Goal: Task Accomplishment & Management: Use online tool/utility

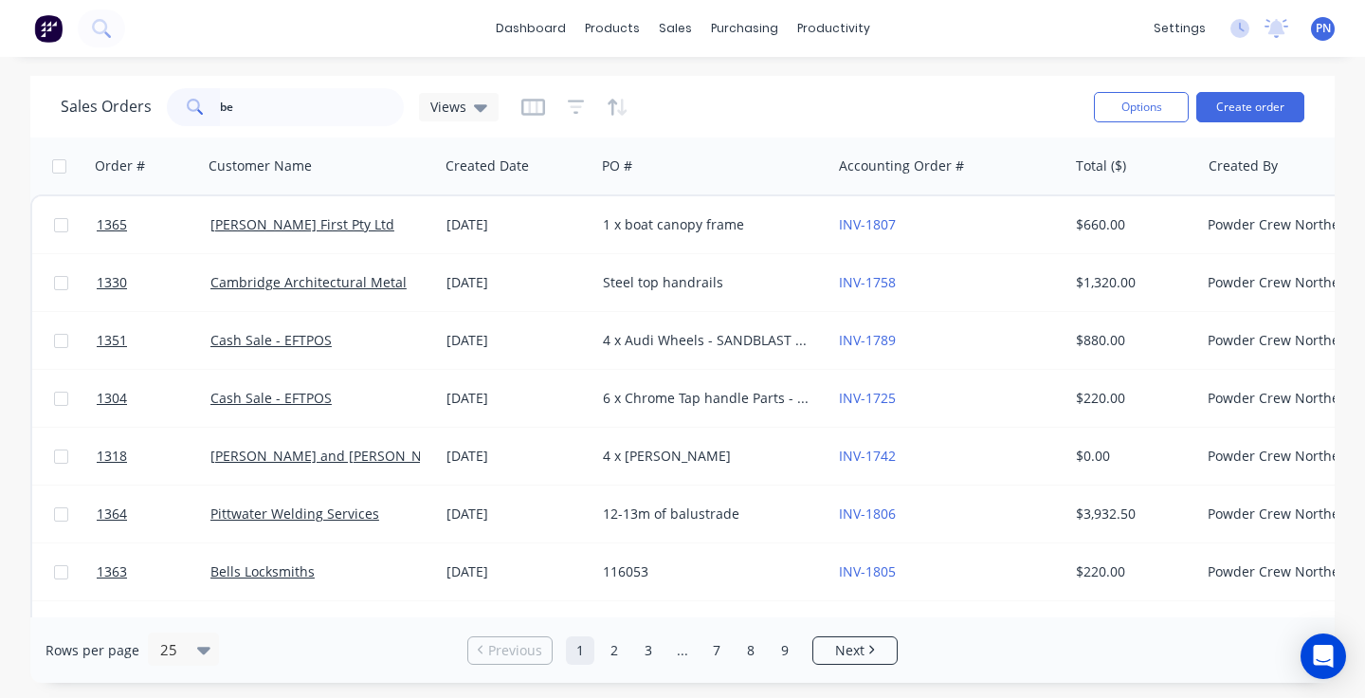
type input "[PERSON_NAME]"
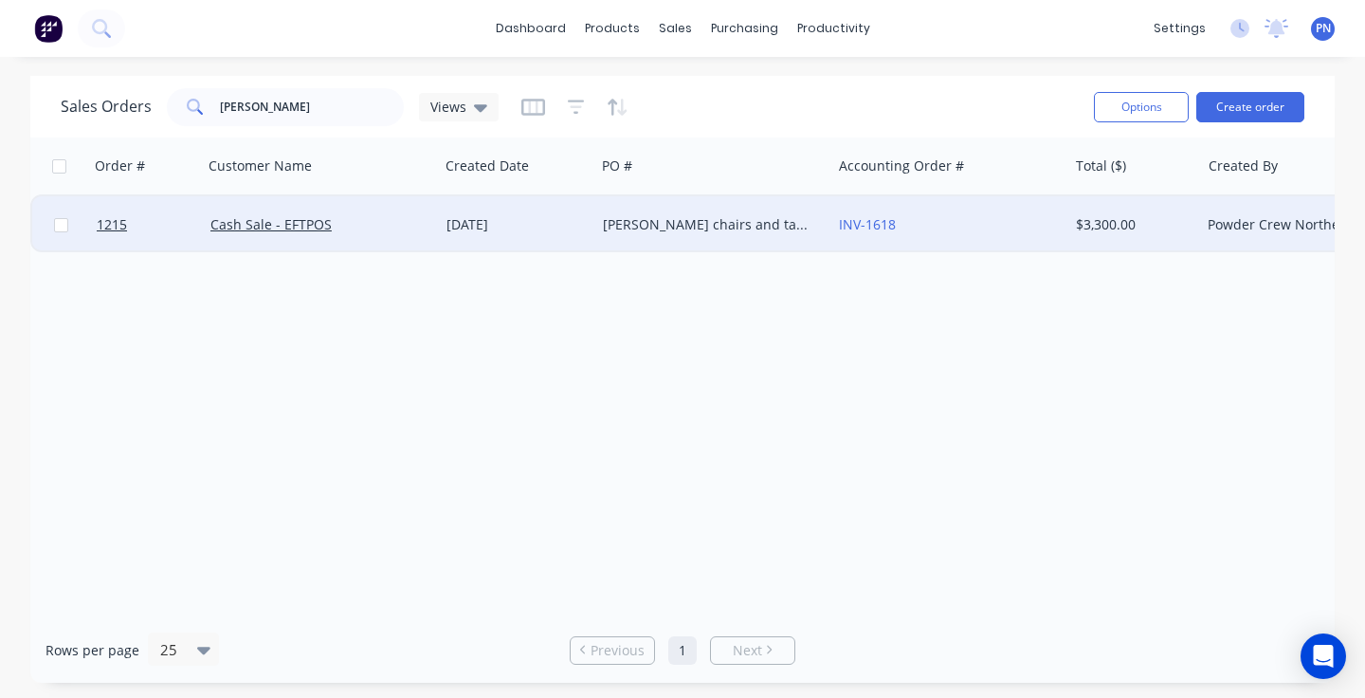
click at [360, 216] on div "Cash Sale - EFTPOS" at bounding box center [315, 224] width 210 height 19
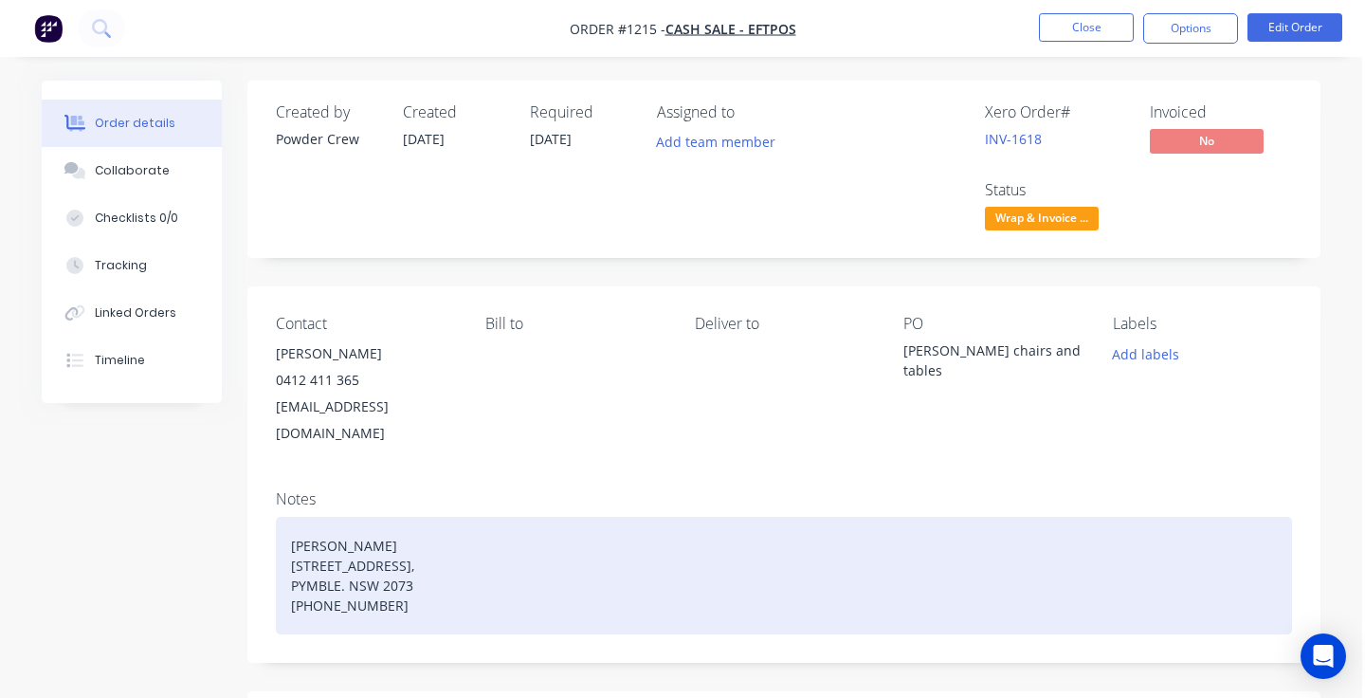
scroll to position [0, 3]
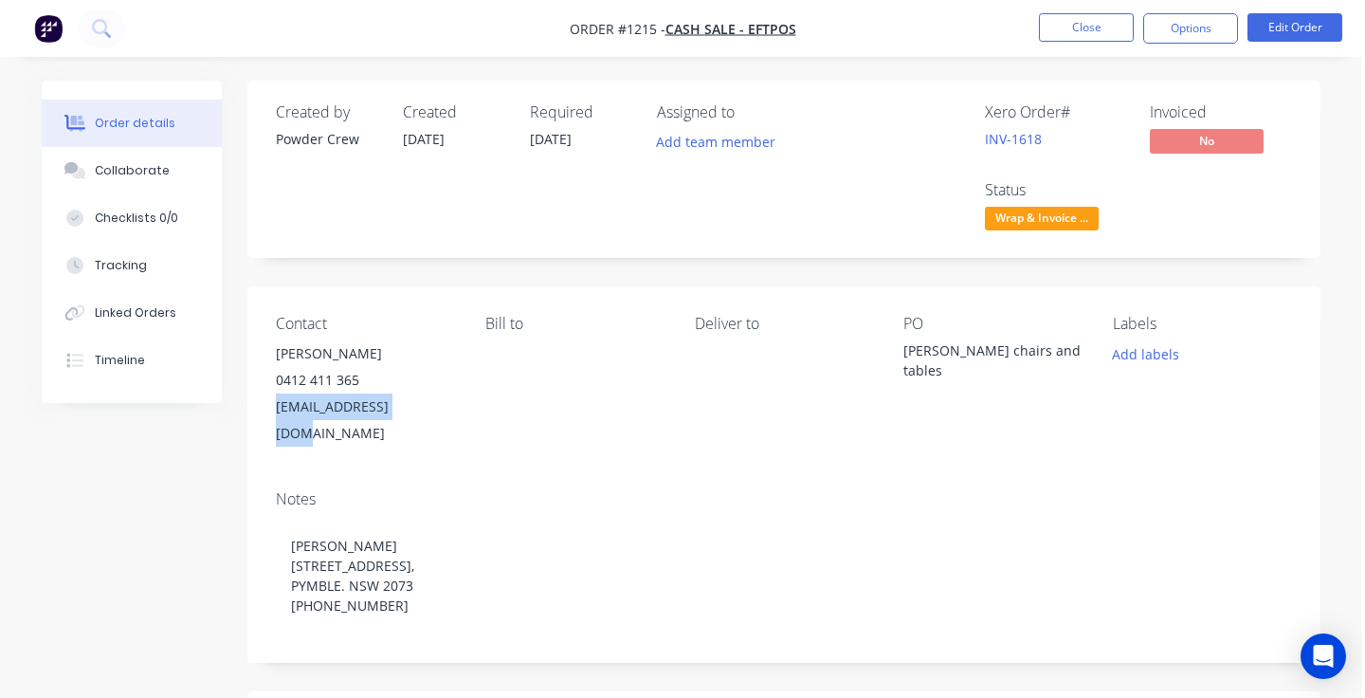
drag, startPoint x: 433, startPoint y: 408, endPoint x: 279, endPoint y: 412, distance: 154.6
click at [279, 412] on div "[EMAIL_ADDRESS][DOMAIN_NAME]" at bounding box center [365, 419] width 179 height 53
copy div "[EMAIL_ADDRESS][DOMAIN_NAME]"
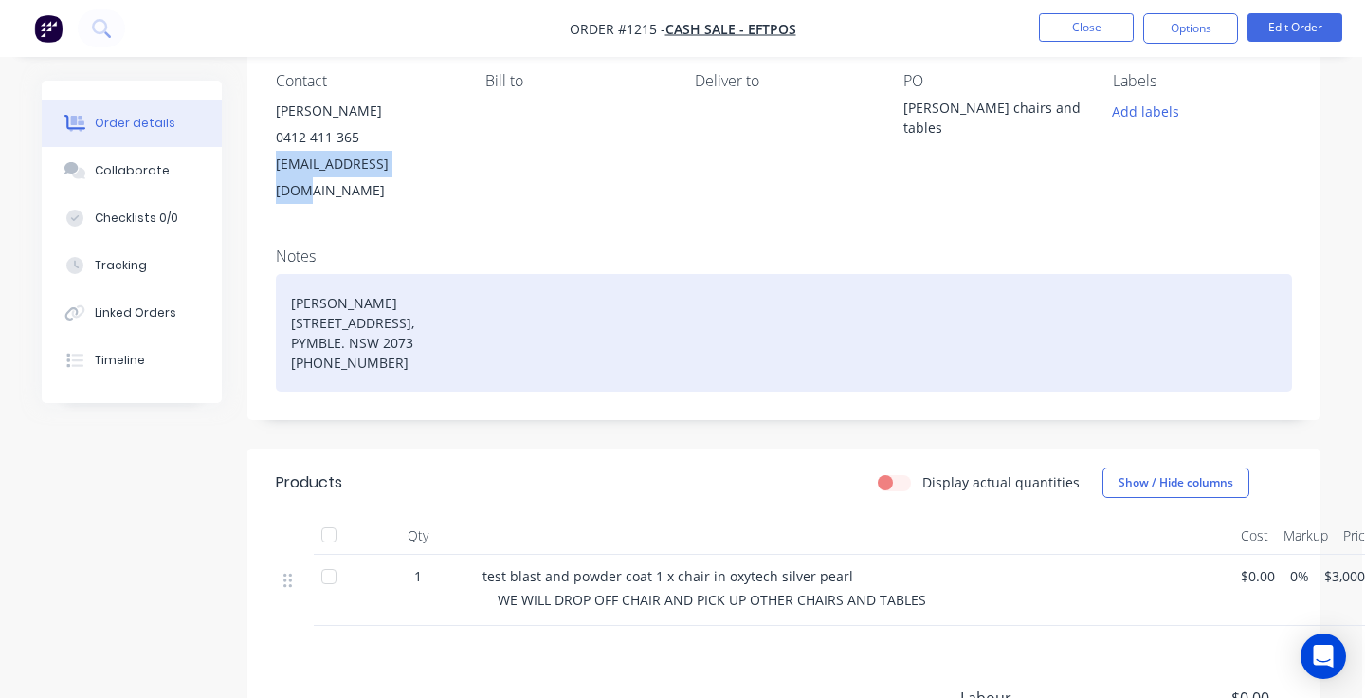
scroll to position [191, 3]
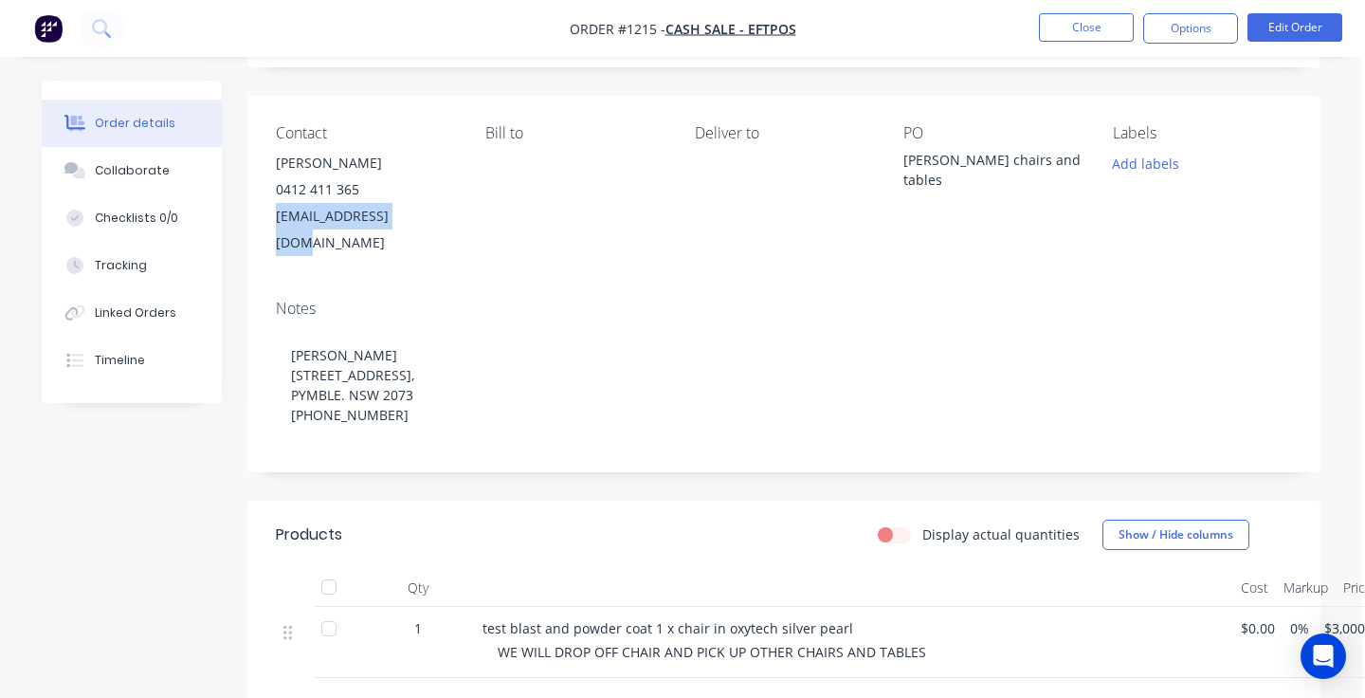
copy div "[EMAIL_ADDRESS][DOMAIN_NAME]"
drag, startPoint x: 371, startPoint y: 186, endPoint x: 277, endPoint y: 188, distance: 93.9
click at [277, 188] on div "0412 411 365" at bounding box center [365, 189] width 179 height 27
copy div "0412 411 365"
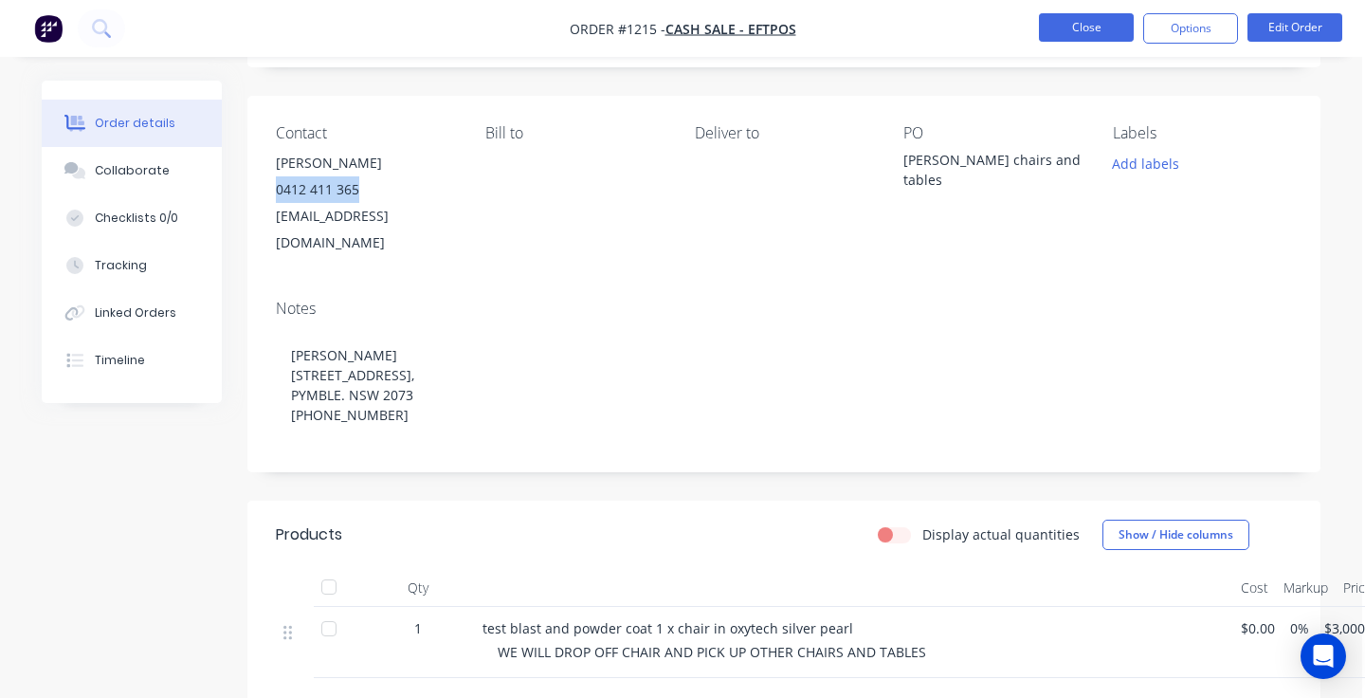
click at [1114, 27] on button "Close" at bounding box center [1086, 27] width 95 height 28
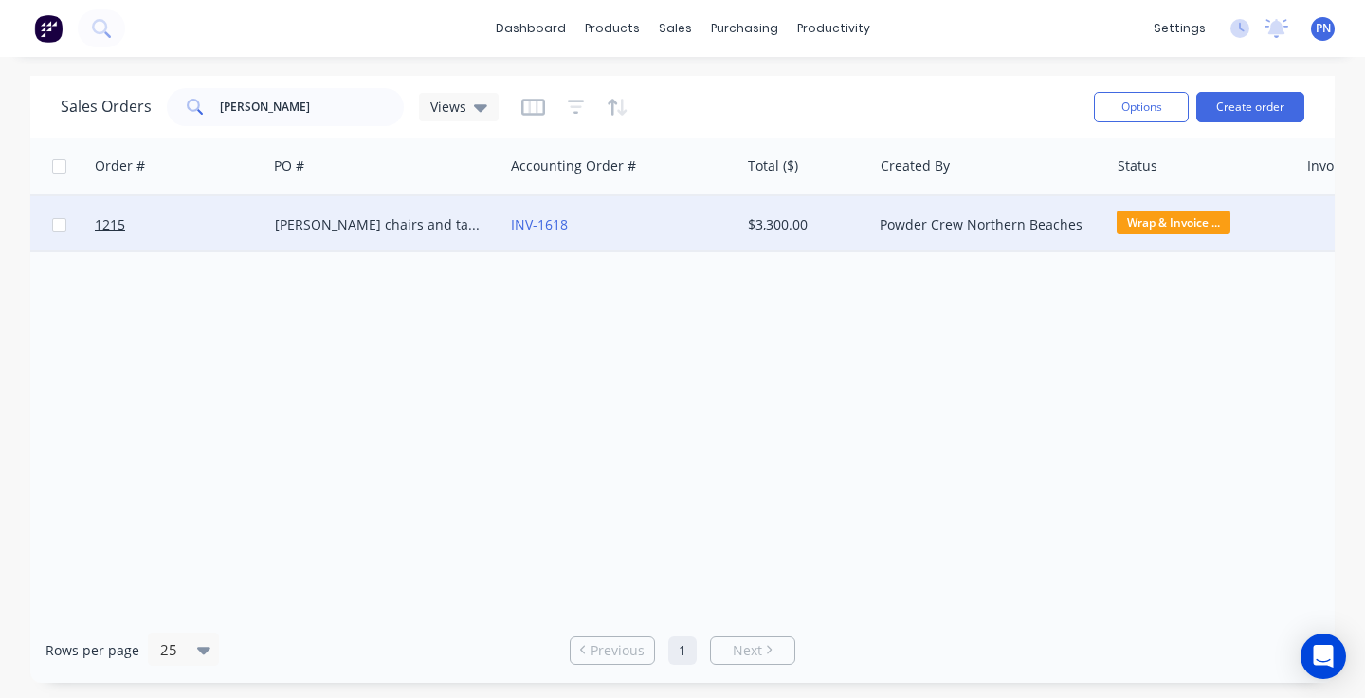
scroll to position [0, 356]
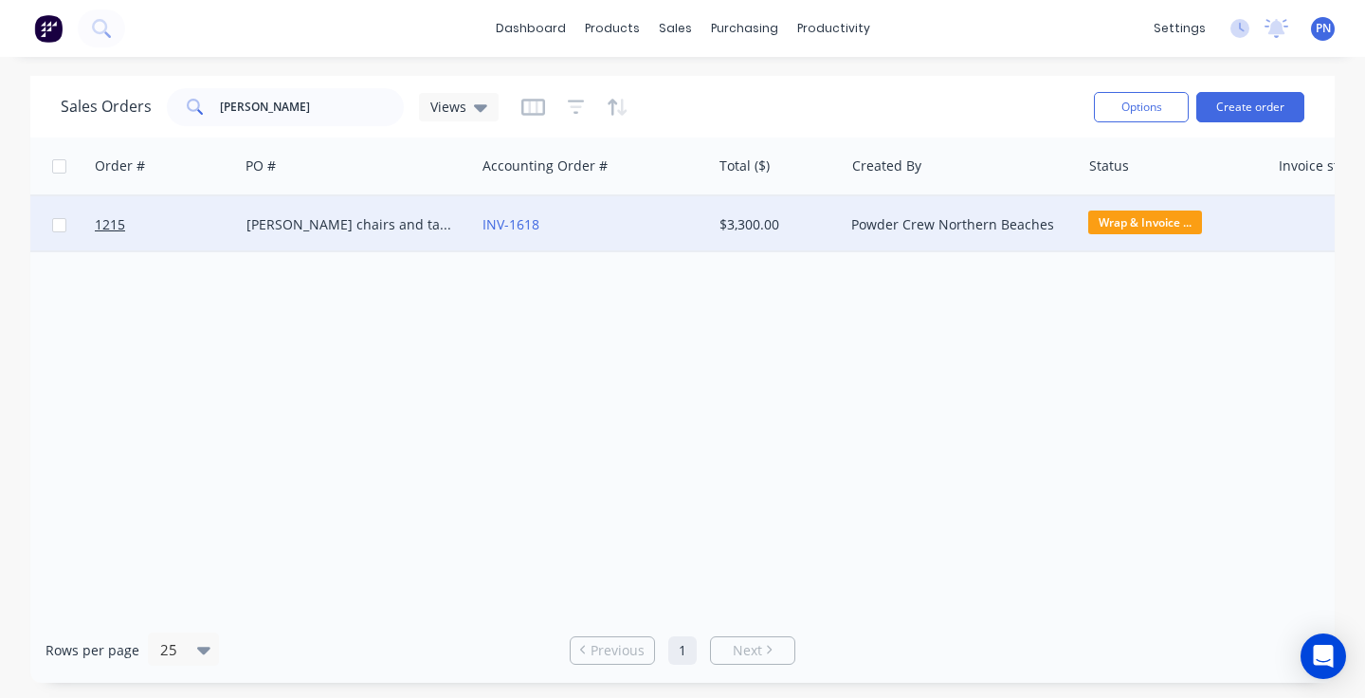
click at [1101, 223] on span "Wrap & Invoice ..." at bounding box center [1145, 222] width 114 height 24
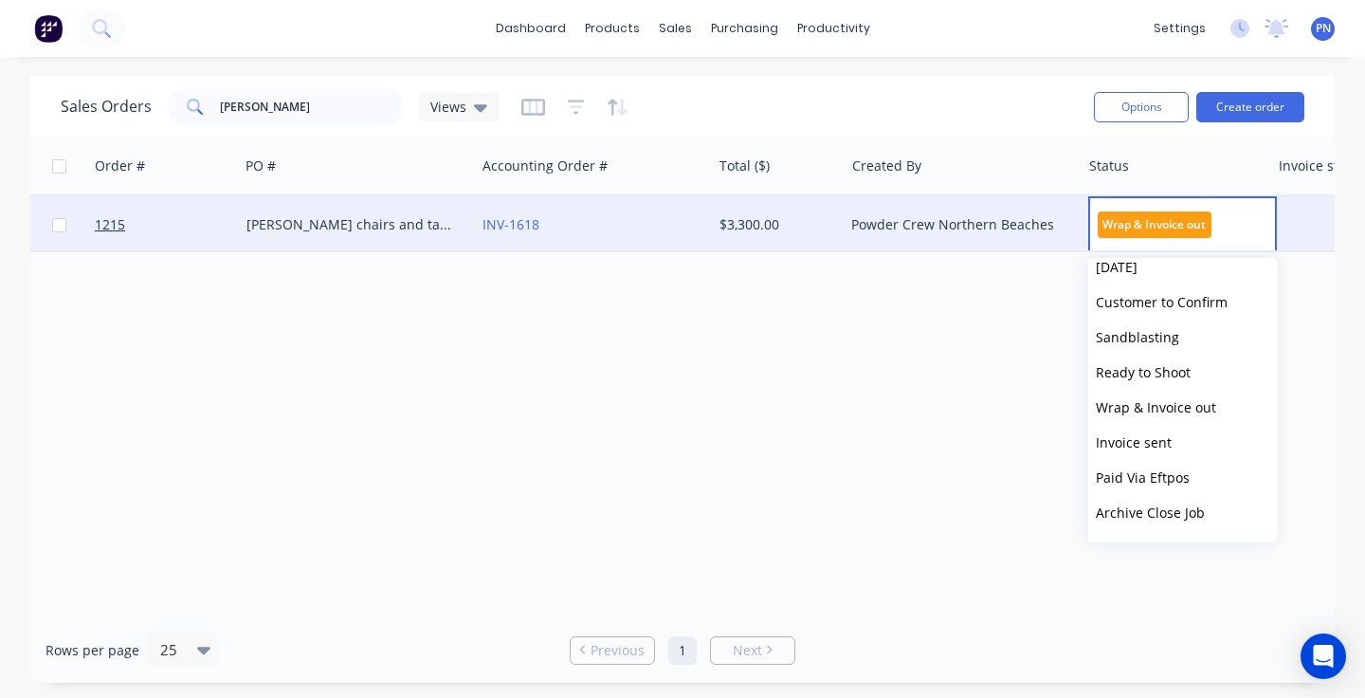
scroll to position [269, 0]
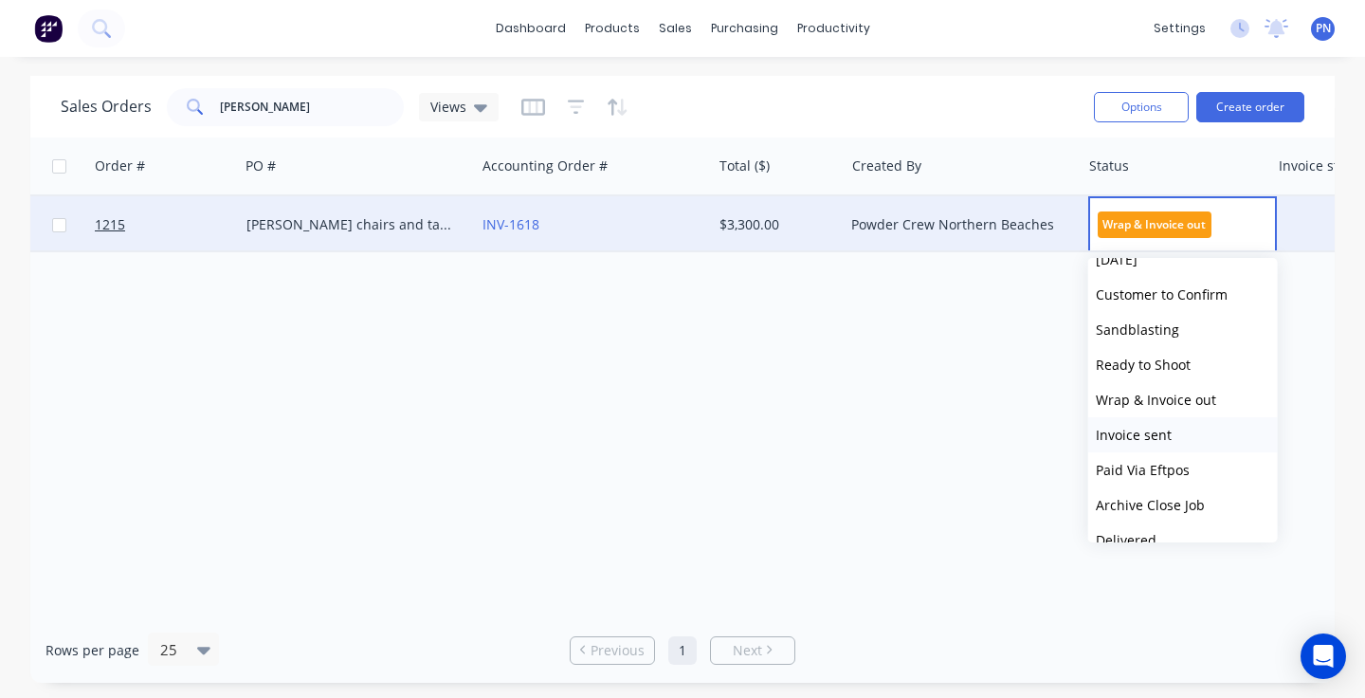
click at [1148, 436] on span "Invoice sent" at bounding box center [1134, 435] width 76 height 18
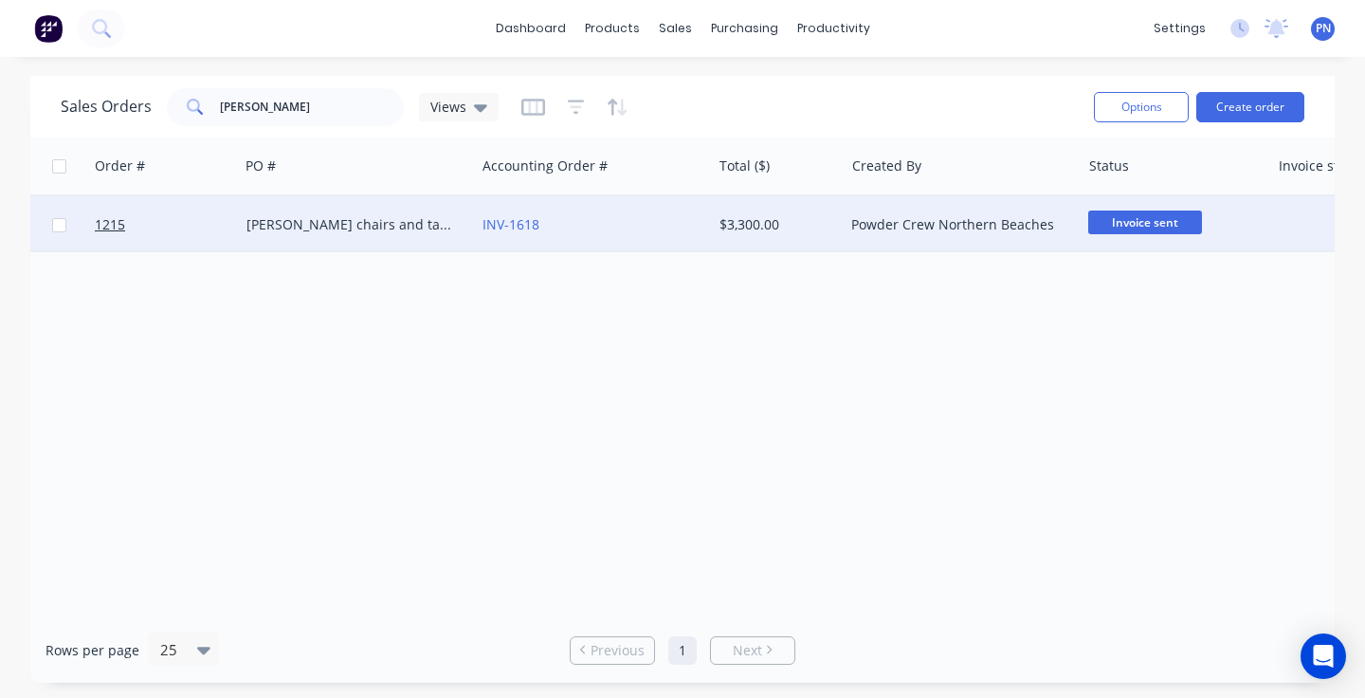
scroll to position [0, 0]
